Goal: Find contact information: Obtain details needed to contact an individual or organization

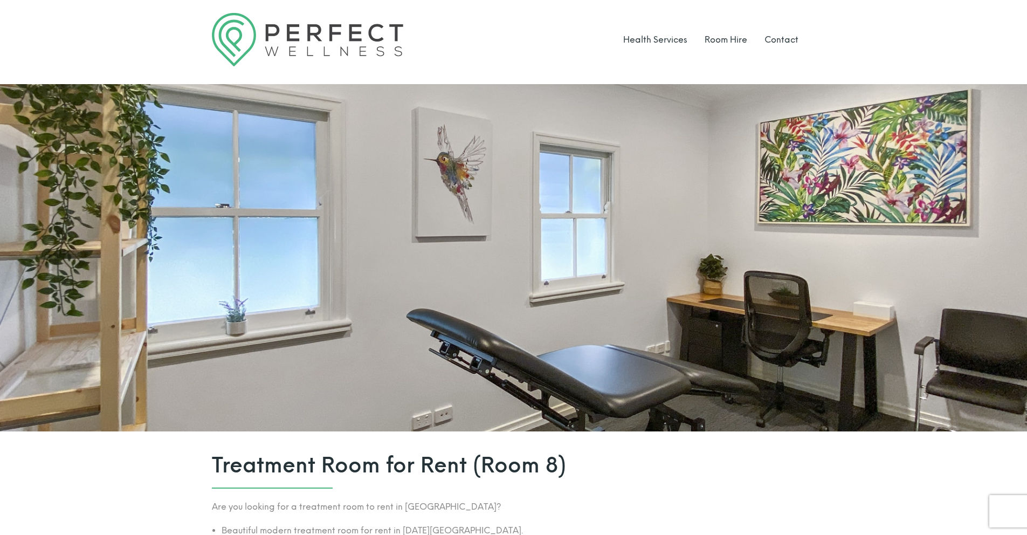
scroll to position [5, 0]
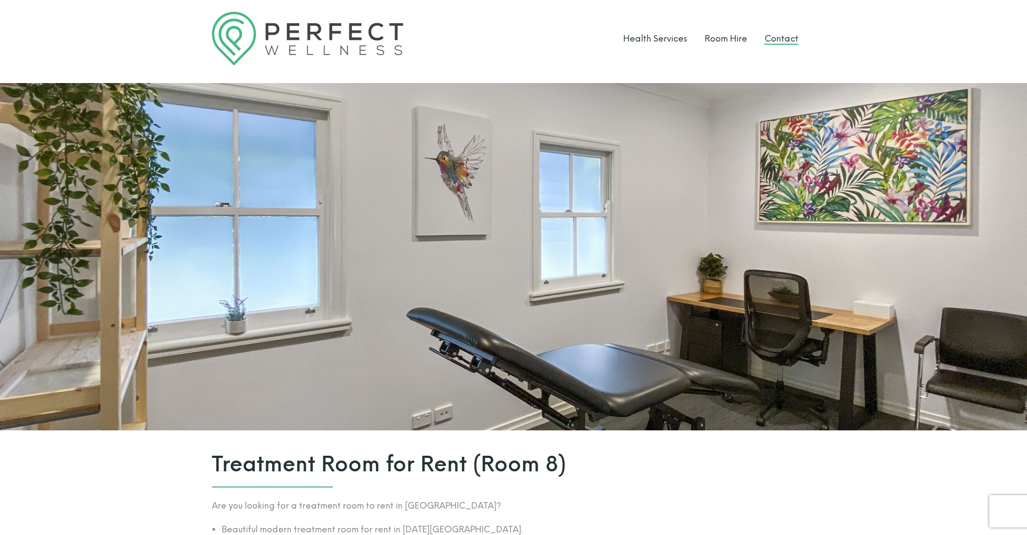
click at [779, 41] on link "Contact" at bounding box center [781, 38] width 34 height 10
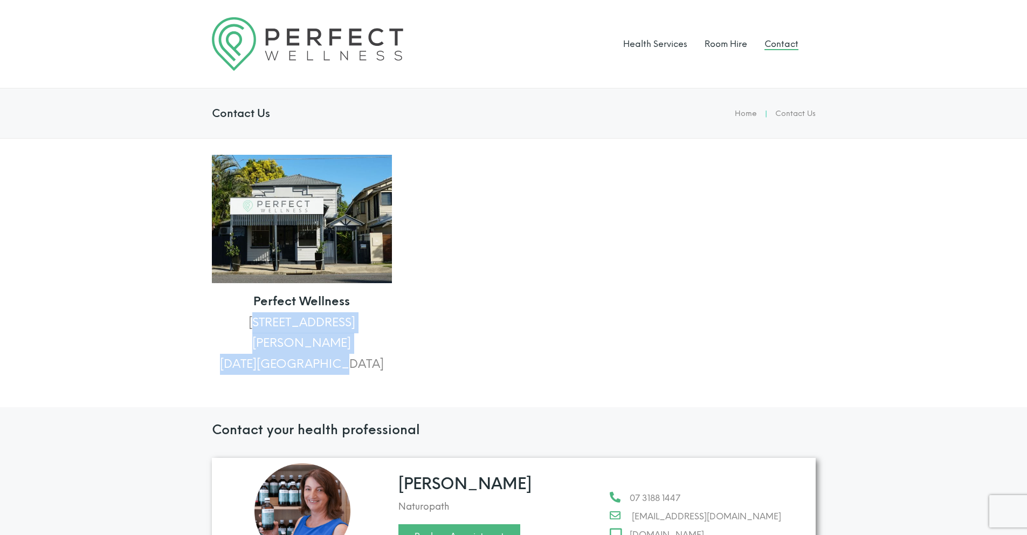
drag, startPoint x: 253, startPoint y: 323, endPoint x: 352, endPoint y: 348, distance: 102.7
click at [352, 348] on p "Perfect Wellness [STREET_ADDRESS][PERSON_NAME][DATE][PERSON_NAME]" at bounding box center [302, 332] width 180 height 83
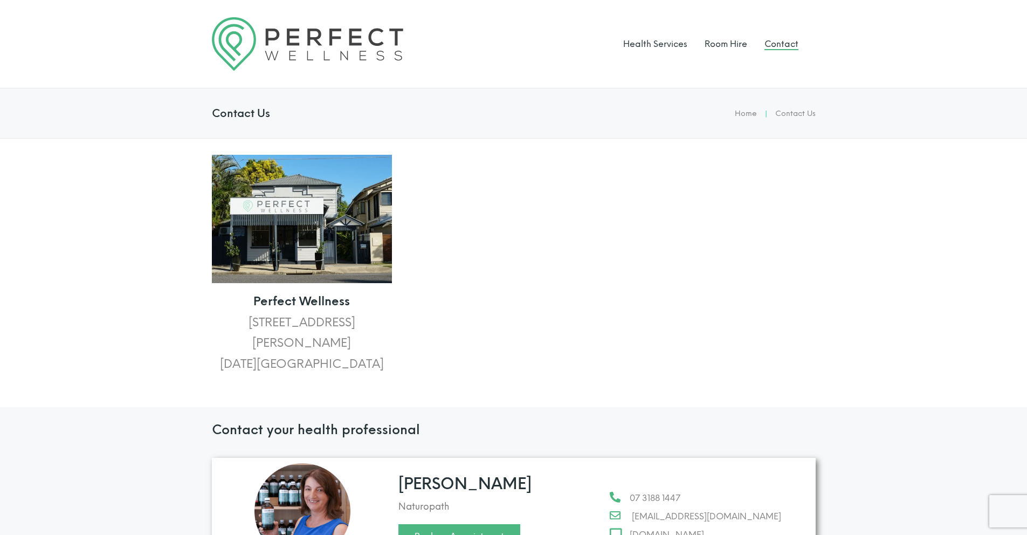
click at [360, 346] on p "Perfect Wellness [STREET_ADDRESS][PERSON_NAME][DATE][PERSON_NAME]" at bounding box center [302, 332] width 180 height 83
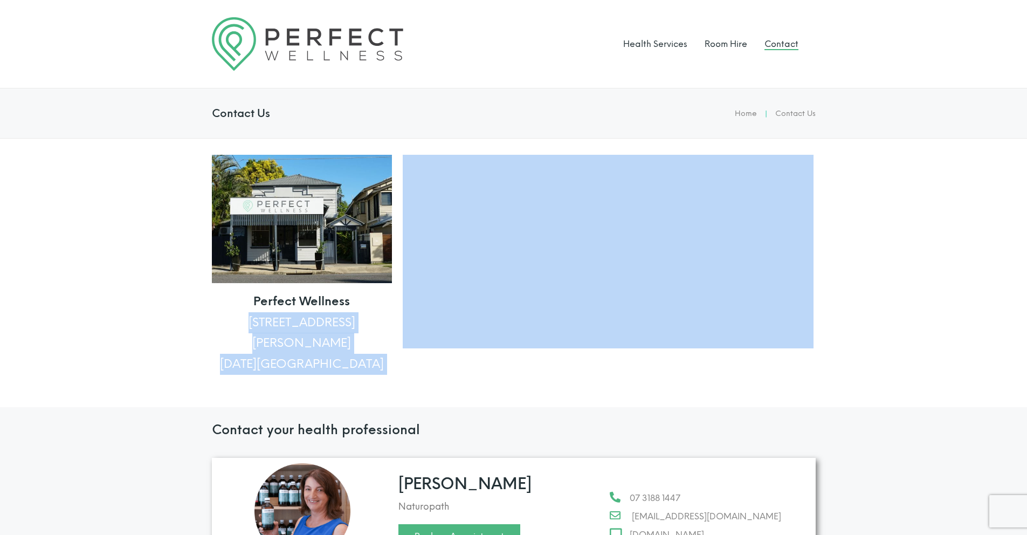
drag, startPoint x: 360, startPoint y: 346, endPoint x: 252, endPoint y: 325, distance: 109.8
click at [252, 325] on p "Perfect Wellness [STREET_ADDRESS][PERSON_NAME][DATE][PERSON_NAME]" at bounding box center [302, 332] width 180 height 83
copy p "[STREET_ADDRESS][PERSON_NAME][DATE][PERSON_NAME]"
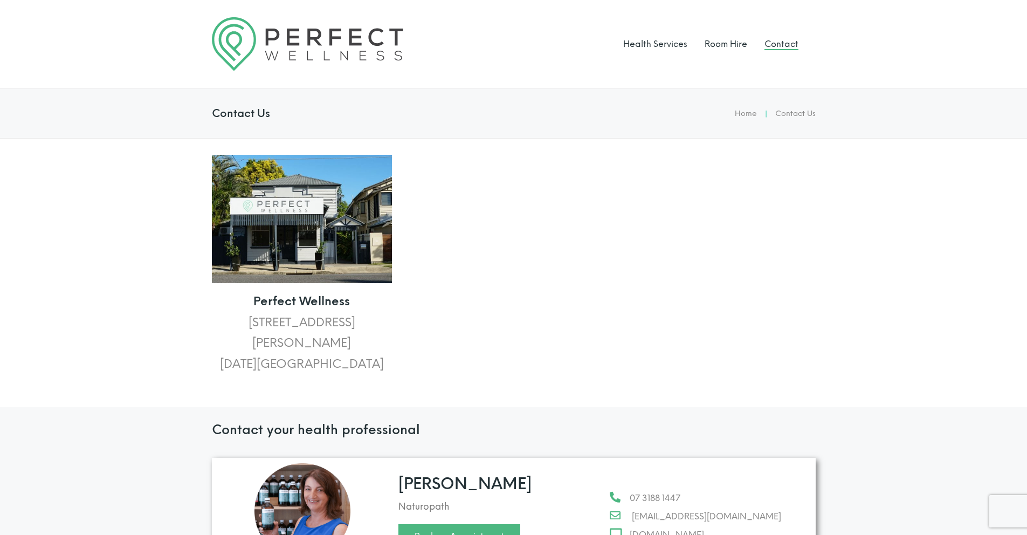
click at [218, 334] on p "Perfect Wellness [STREET_ADDRESS][PERSON_NAME][DATE][PERSON_NAME]" at bounding box center [302, 332] width 180 height 83
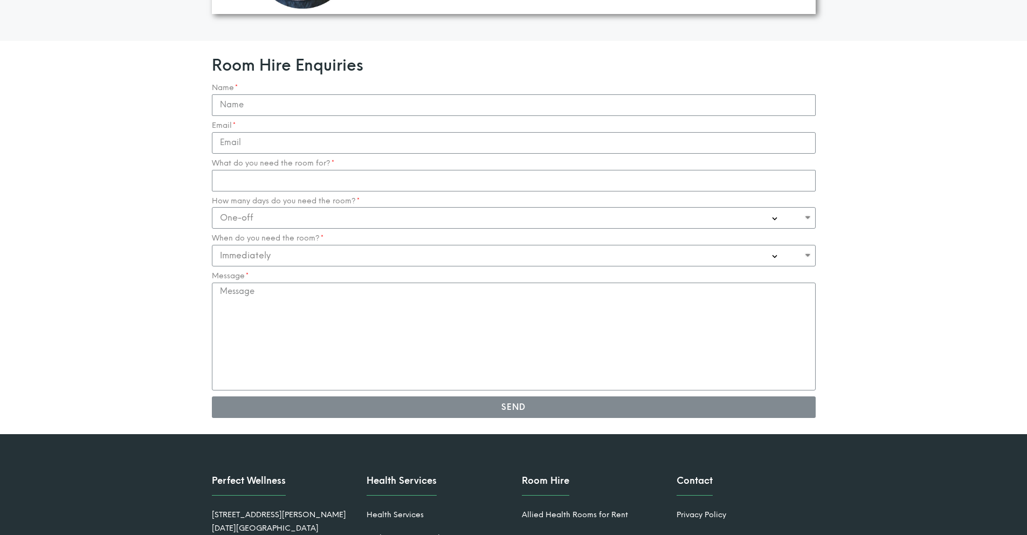
scroll to position [1134, 0]
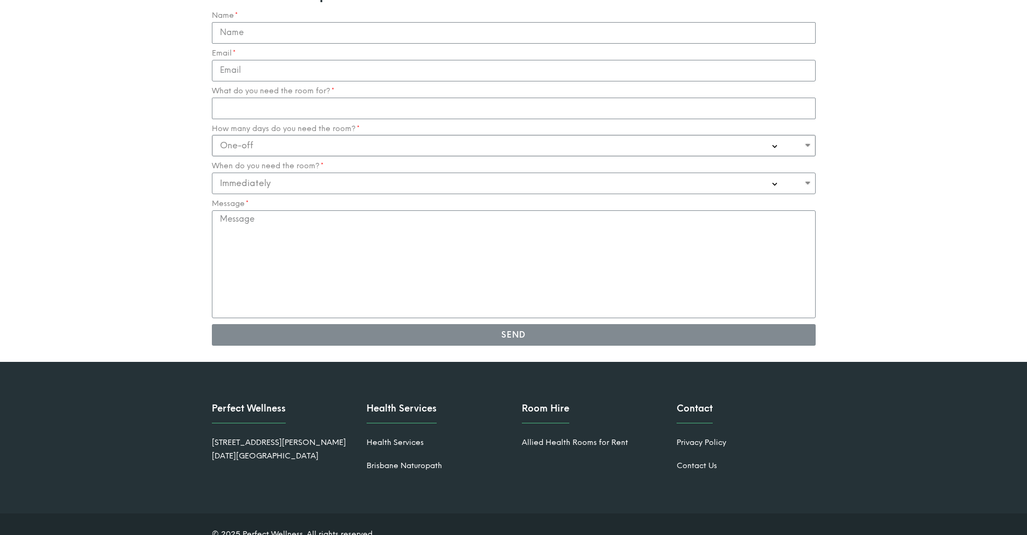
click at [316, 135] on select "One-off Casual on going 1-2 Days a week 3-4 Days a week Full time - monthly" at bounding box center [514, 146] width 604 height 22
click at [212, 135] on select "One-off Casual on going 1-2 Days a week 3-4 Days a week Full time - monthly" at bounding box center [514, 146] width 604 height 22
